Goal: Task Accomplishment & Management: Manage account settings

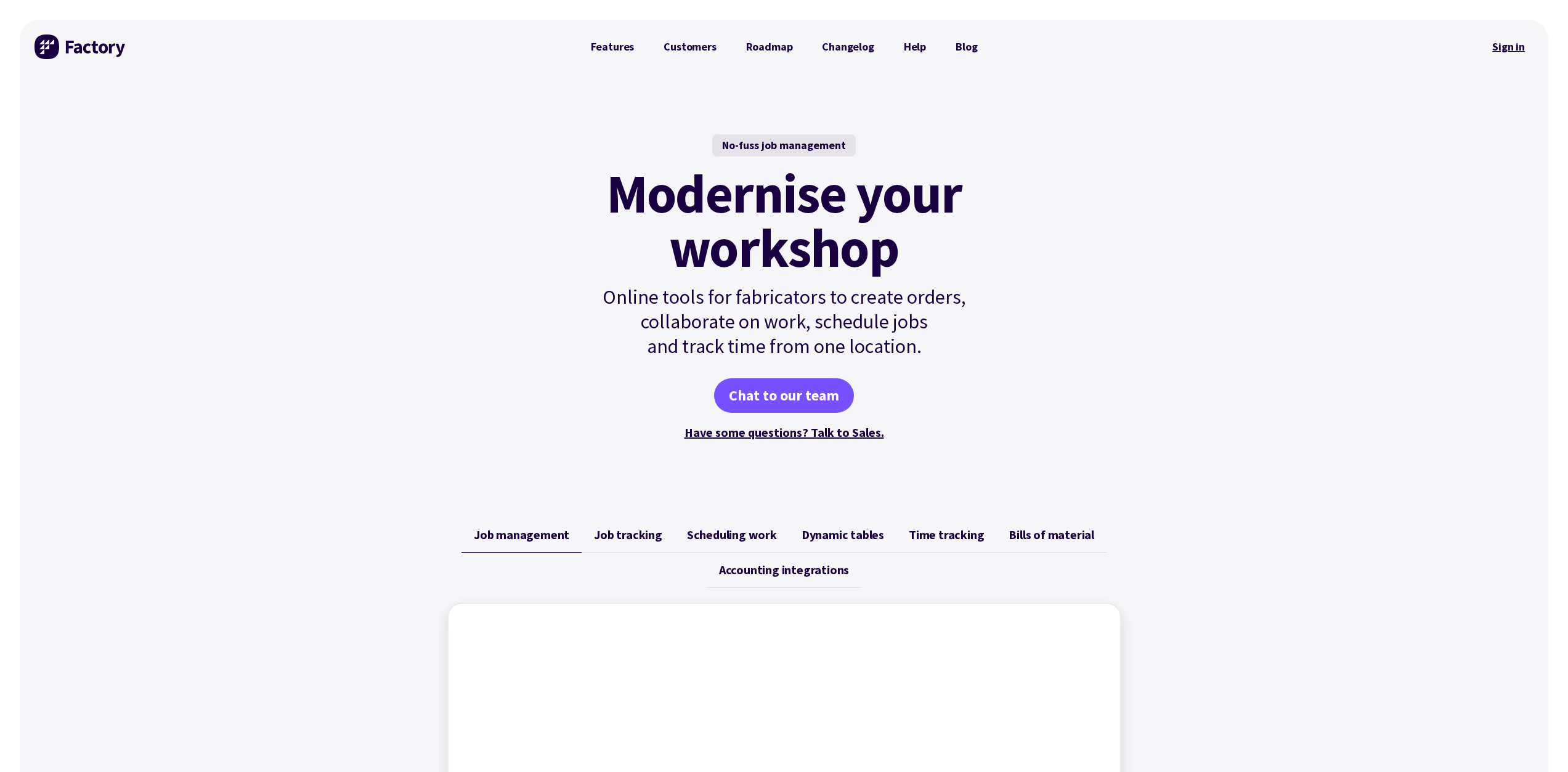
click at [1497, 43] on link "Sign in" at bounding box center [1508, 47] width 50 height 29
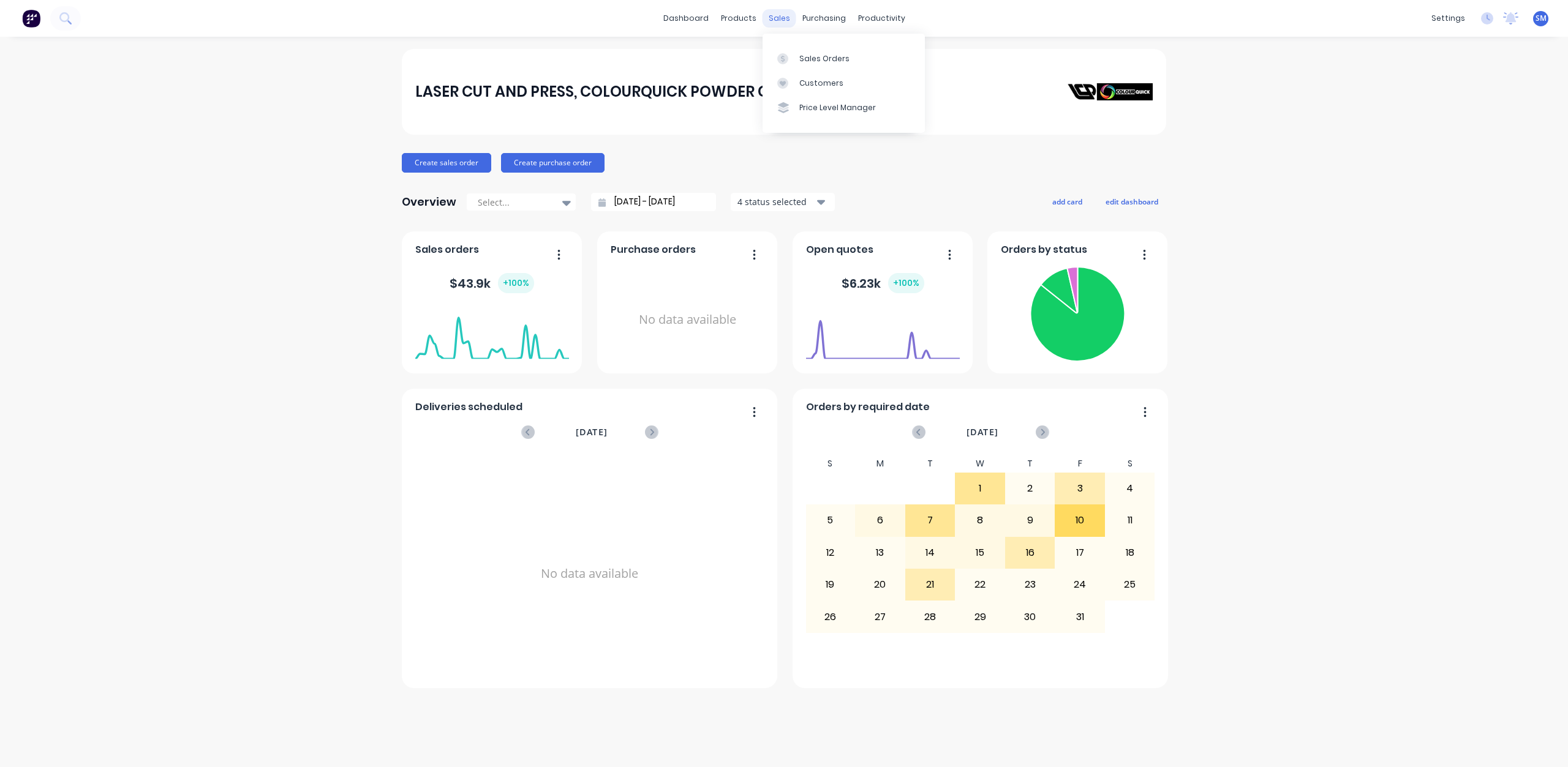
click at [779, 14] on div "sales" at bounding box center [779, 18] width 34 height 18
click at [807, 52] on link "Sales Orders" at bounding box center [843, 58] width 162 height 25
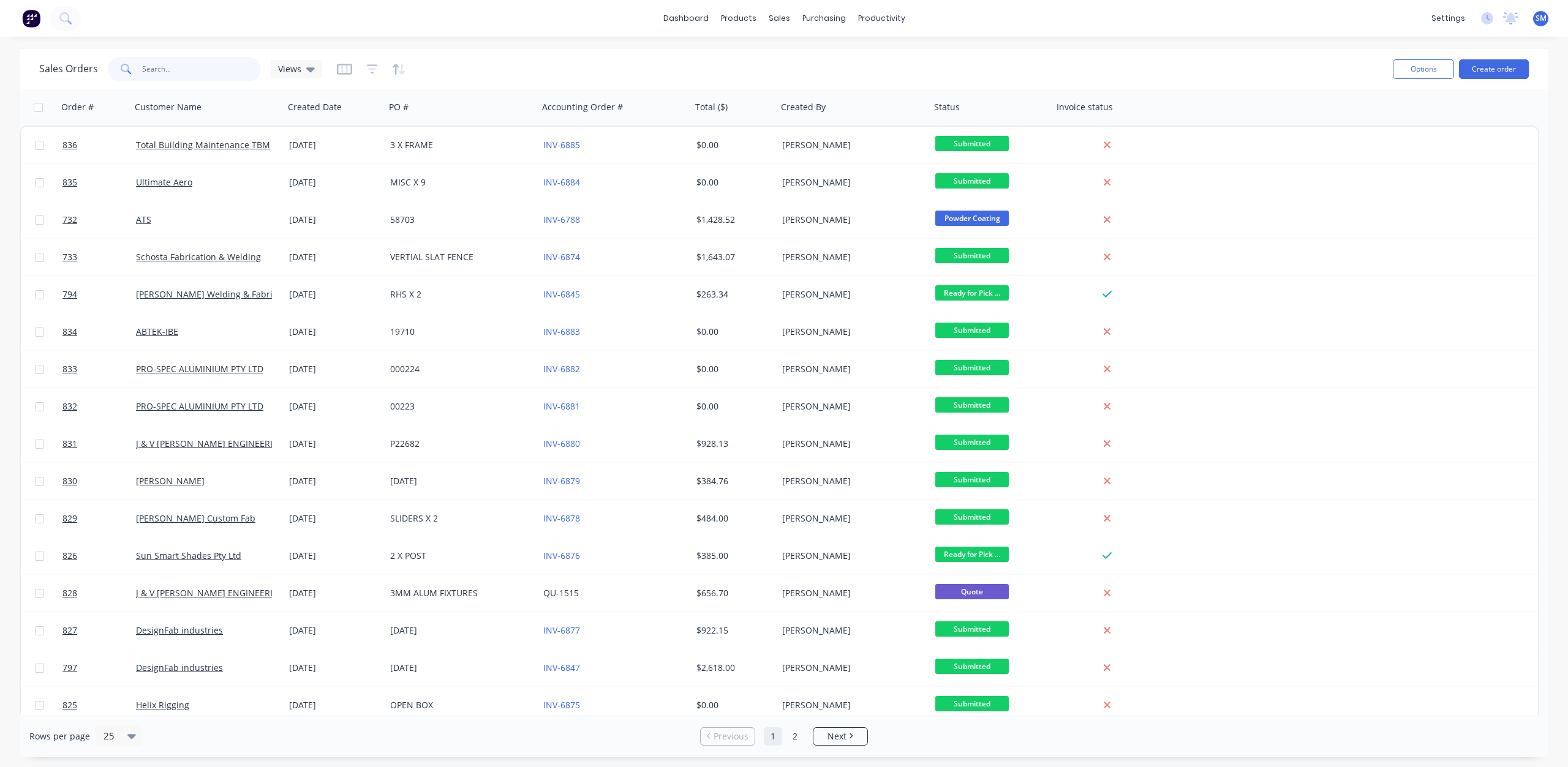
click at [142, 75] on input "text" at bounding box center [202, 69] width 119 height 25
type input "ats"
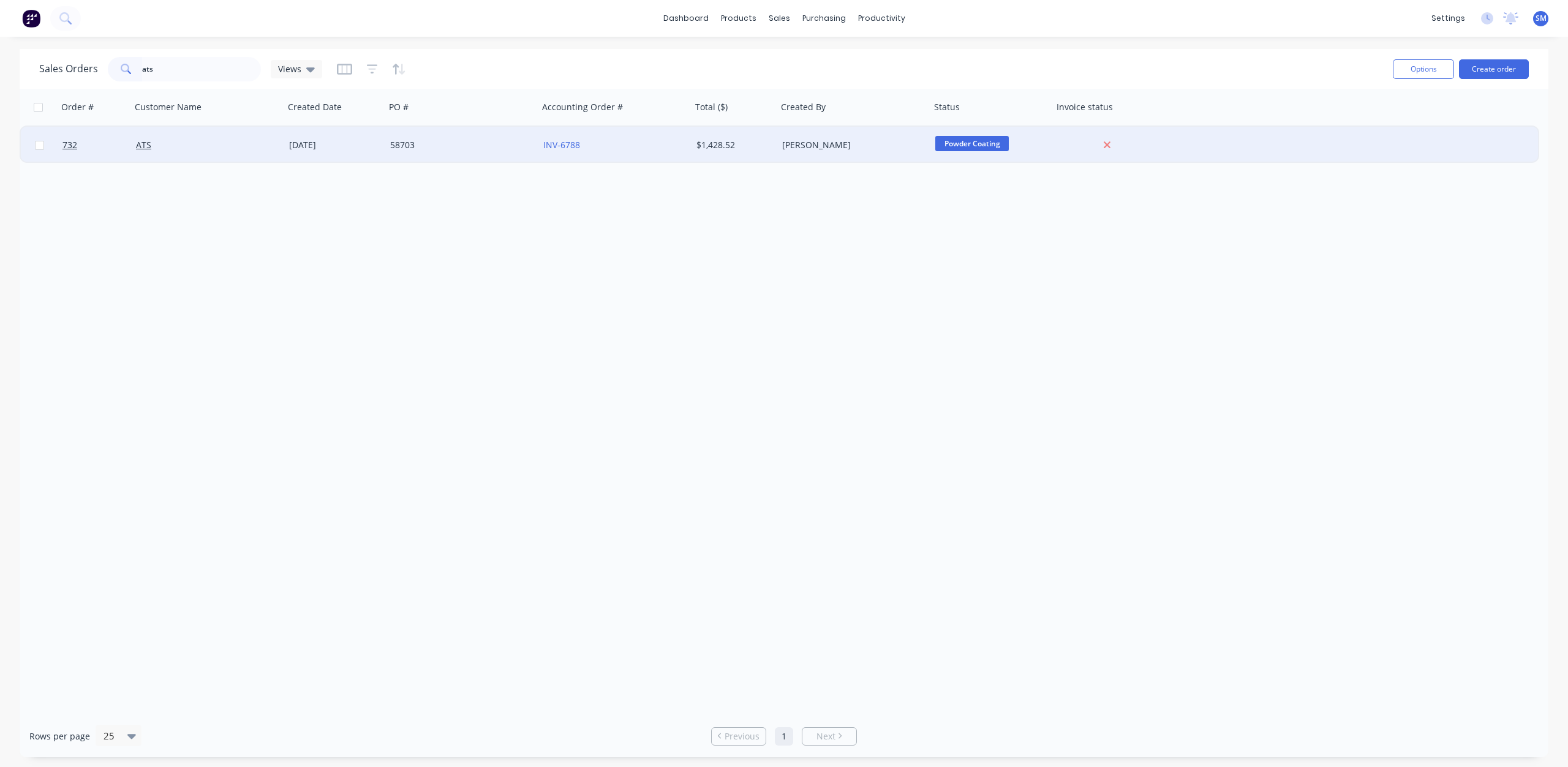
click at [272, 140] on div "ATS" at bounding box center [203, 145] width 136 height 12
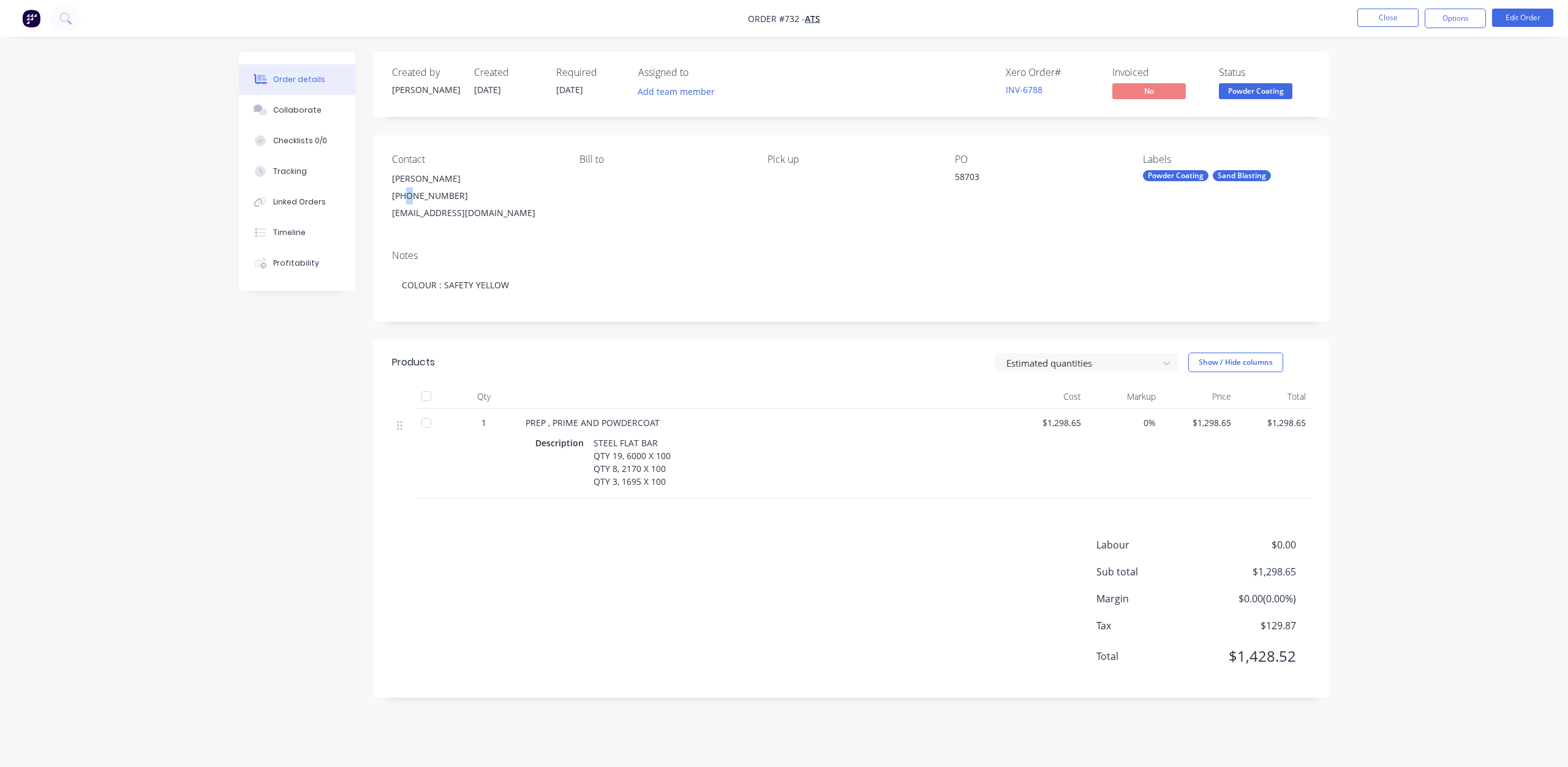
click at [407, 194] on div "(07) 3288 8170" at bounding box center [475, 196] width 168 height 17
click at [1530, 23] on button "Edit Order" at bounding box center [1522, 17] width 62 height 18
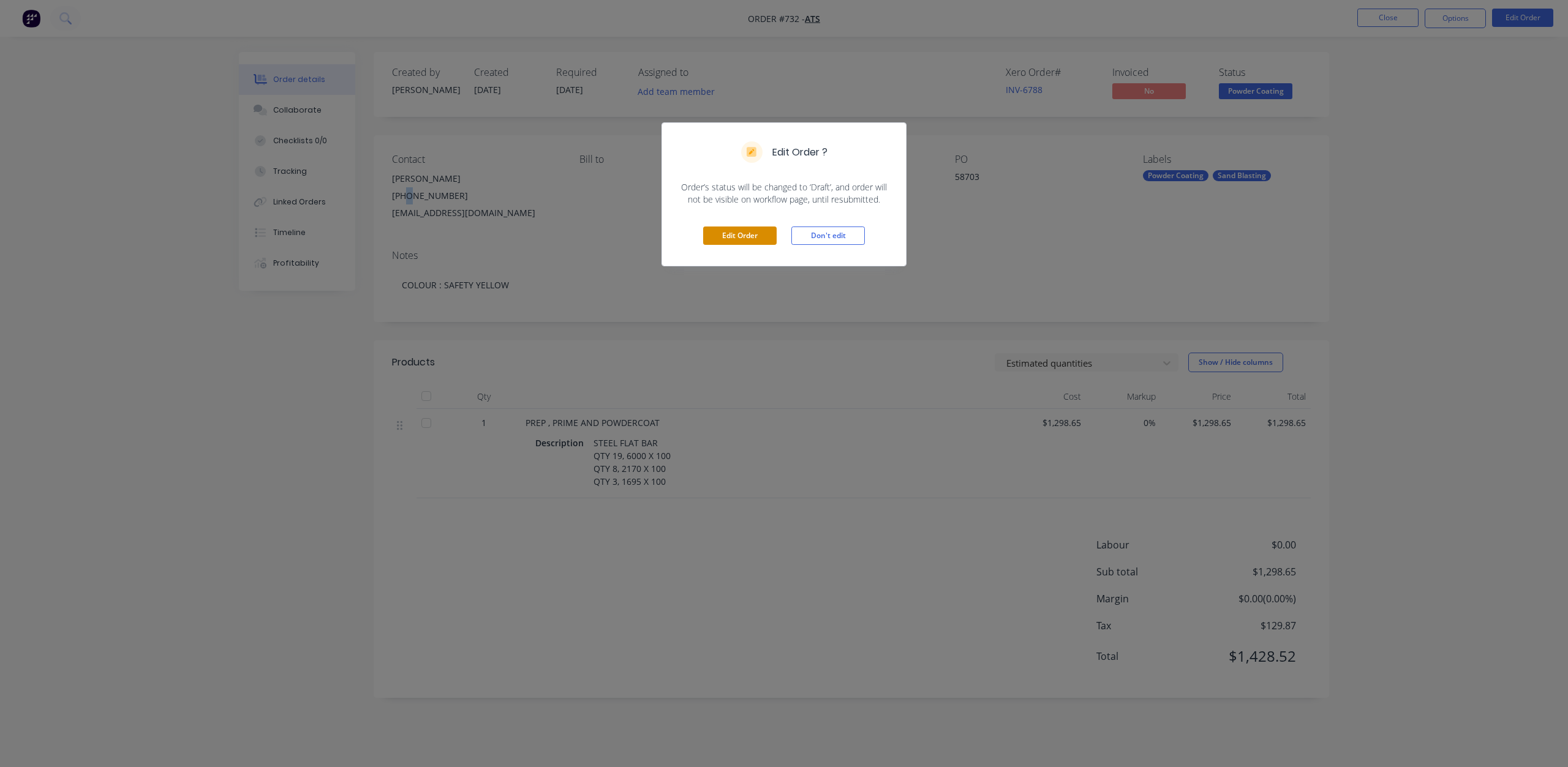
drag, startPoint x: 747, startPoint y: 236, endPoint x: 729, endPoint y: 234, distance: 18.1
click at [743, 237] on button "Edit Order" at bounding box center [740, 235] width 74 height 18
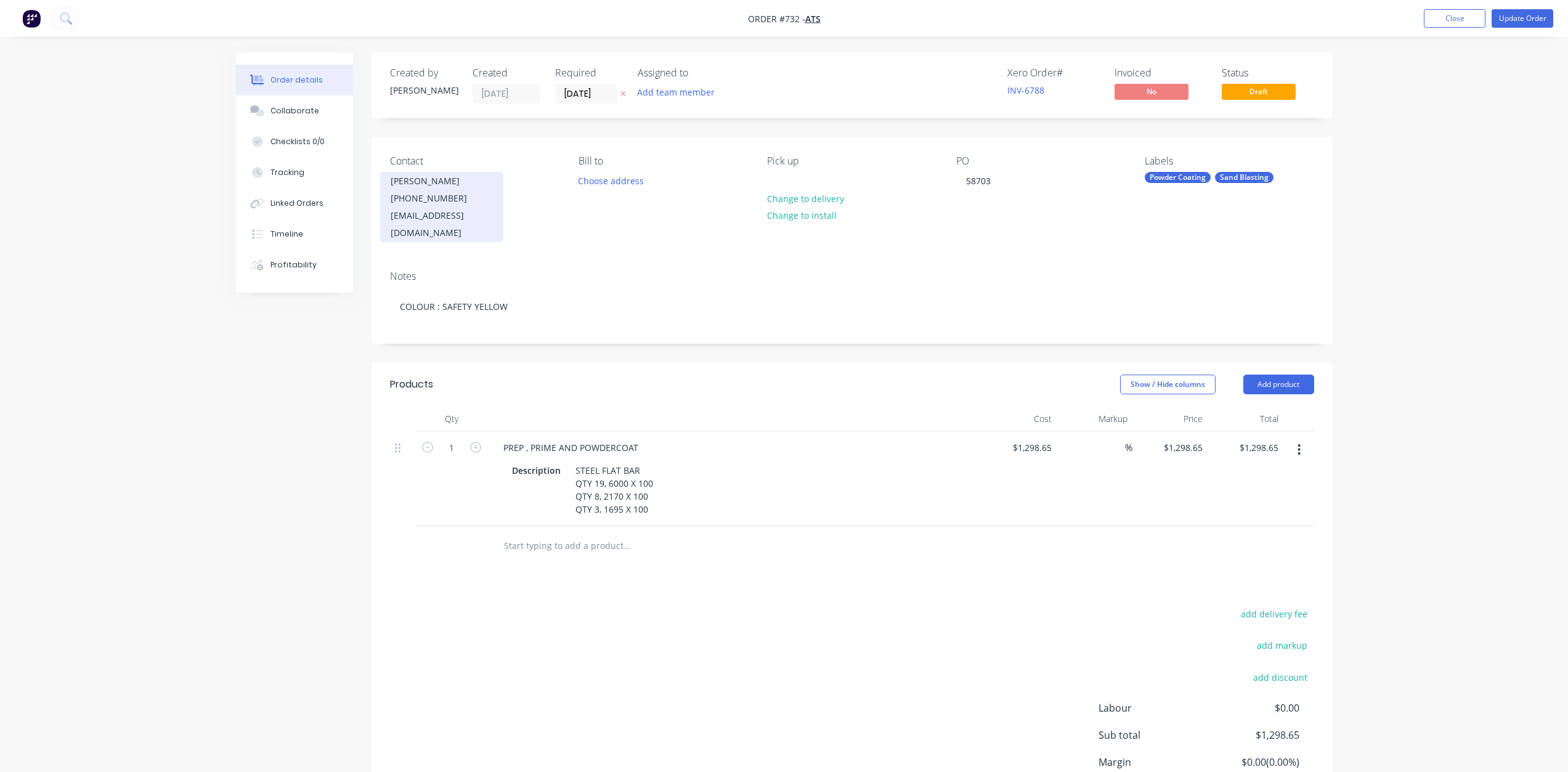
click at [402, 208] on div "Accounts@timbersystems.com.au" at bounding box center [442, 224] width 102 height 34
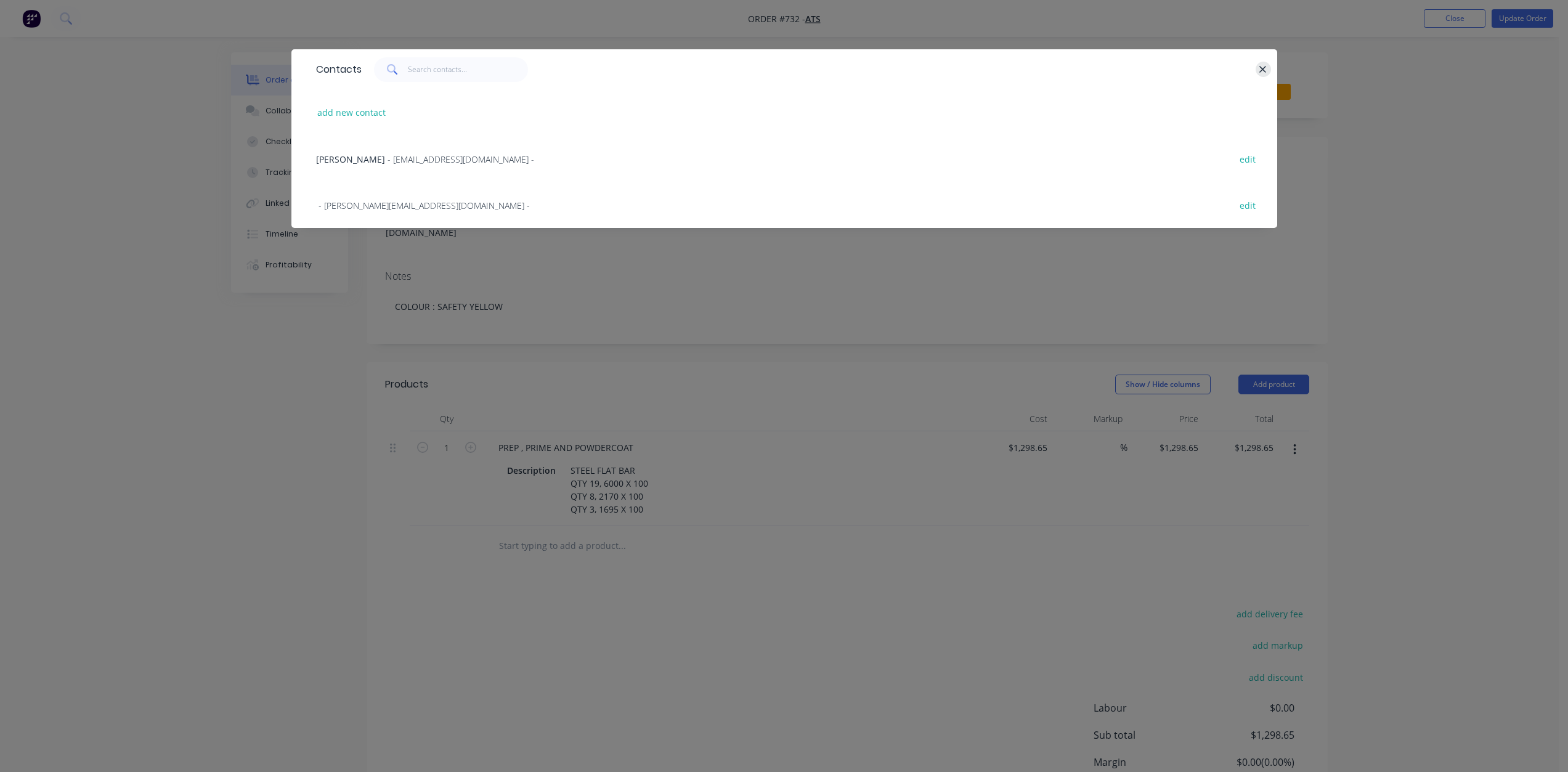
click at [1264, 67] on icon "button" at bounding box center [1263, 70] width 8 height 11
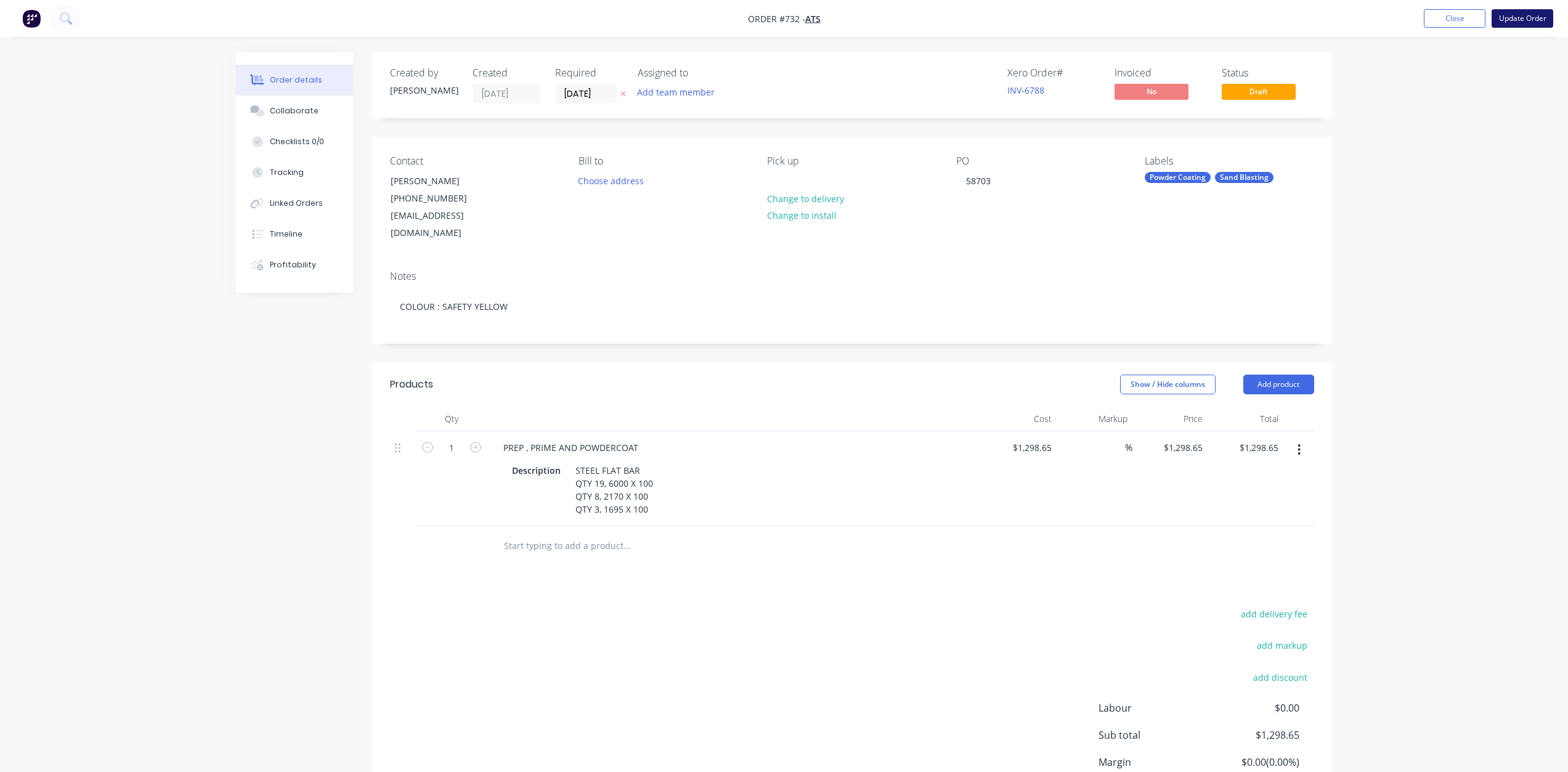
click at [1522, 10] on button "Update Order" at bounding box center [1522, 18] width 62 height 18
